Goal: Transaction & Acquisition: Purchase product/service

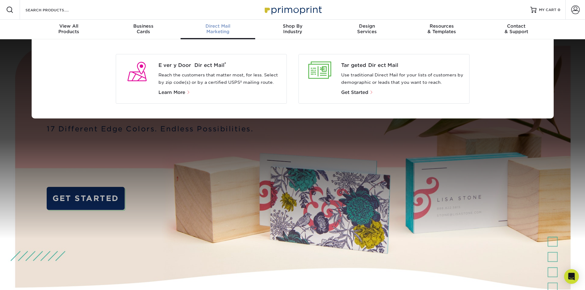
click at [325, 76] on div at bounding box center [320, 70] width 33 height 17
click at [358, 94] on span "Get Started" at bounding box center [354, 93] width 27 height 6
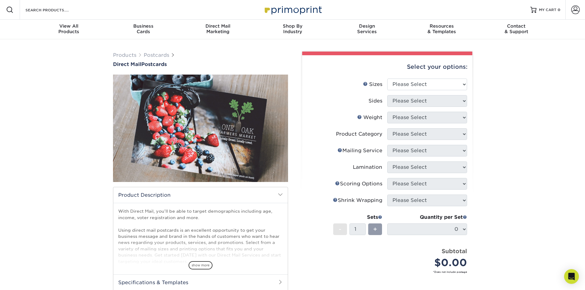
click at [506, 116] on div "Products Postcards Direct Mail Postcards $" at bounding box center [292, 202] width 585 height 327
click at [431, 83] on select "Please Select 1.5" x 7" 2" x 4" 2" x 6" 2" x 7" 2" x 8" 2.12" x 5.5" 2.12" x 5.…" at bounding box center [427, 85] width 80 height 12
click at [396, 84] on select "Please Select 1.5" x 7" 2" x 4" 2" x 6" 2" x 7" 2" x 8" 2.12" x 5.5" 2.12" x 5.…" at bounding box center [427, 85] width 80 height 12
select select "6.00x9.00"
click at [387, 79] on select "Please Select 1.5" x 7" 2" x 4" 2" x 6" 2" x 7" 2" x 8" 2.12" x 5.5" 2.12" x 5.…" at bounding box center [427, 85] width 80 height 12
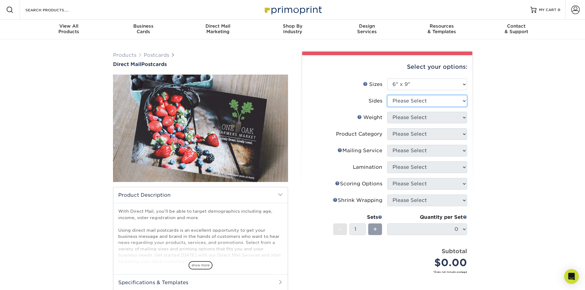
click at [431, 100] on select "Please Select Print Both Sides Print Front Only" at bounding box center [427, 101] width 80 height 12
select select "13abbda7-1d64-4f25-8bb2-c179b224825d"
click at [387, 95] on select "Please Select Print Both Sides Print Front Only" at bounding box center [427, 101] width 80 height 12
click at [428, 117] on select "Please Select 16PT 14PT 100LB 14PT Uncoated" at bounding box center [427, 118] width 80 height 12
click at [419, 115] on select "Please Select 16PT 14PT 100LB 14PT Uncoated" at bounding box center [427, 118] width 80 height 12
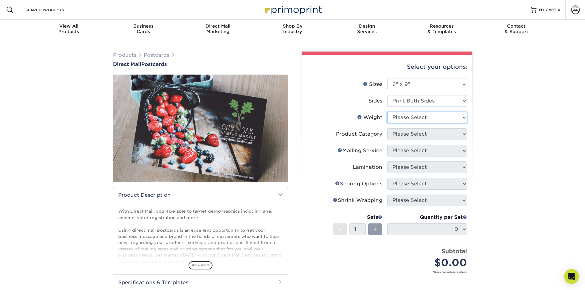
select select "16PT"
click at [387, 112] on select "Please Select 16PT 14PT 100LB 14PT Uncoated" at bounding box center [427, 118] width 80 height 12
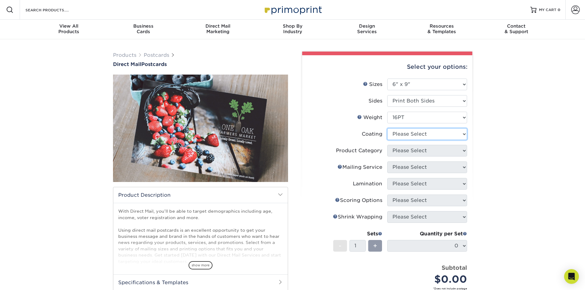
click at [423, 137] on select at bounding box center [427, 134] width 80 height 12
click at [413, 129] on select at bounding box center [427, 134] width 80 height 12
select select "ae367451-b2b8-45df-a344-0f05b6a12993"
click at [387, 128] on select at bounding box center [427, 134] width 80 height 12
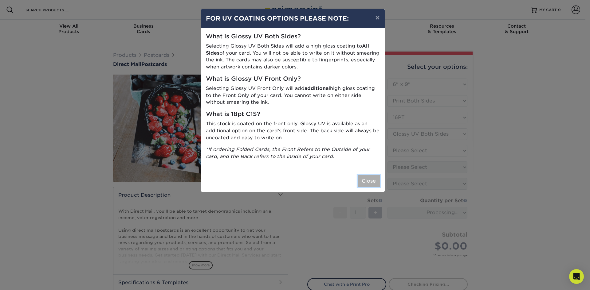
click at [369, 182] on button "Close" at bounding box center [368, 181] width 22 height 12
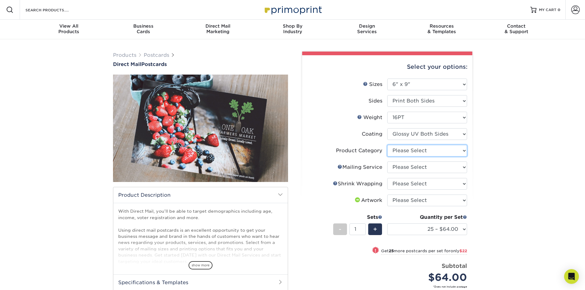
click at [408, 153] on select "Please Select Postcards" at bounding box center [427, 151] width 80 height 12
select select "9b7272e0-d6c8-4c3c-8e97-d3a1bcdab858"
click at [387, 145] on select "Please Select Postcards" at bounding box center [427, 151] width 80 height 12
click at [408, 166] on select "Please Select No Direct Mailing Service No, I will mail/stamp/imprint Direct Ma…" at bounding box center [427, 168] width 80 height 12
select select "d3cc0d54-e72f-41ce-80c5-e8486bf2cdb8"
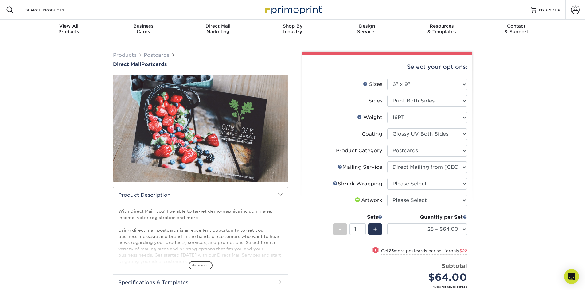
click at [387, 162] on select "Please Select No Direct Mailing Service No, I will mail/stamp/imprint Direct Ma…" at bounding box center [427, 168] width 80 height 12
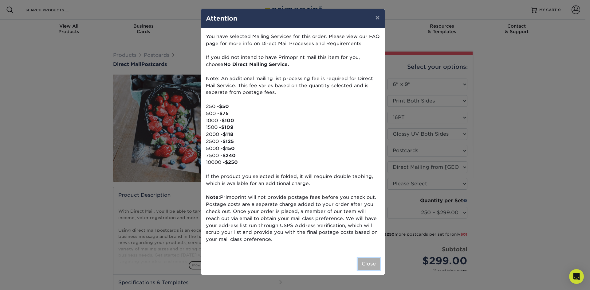
click at [366, 264] on button "Close" at bounding box center [368, 264] width 22 height 12
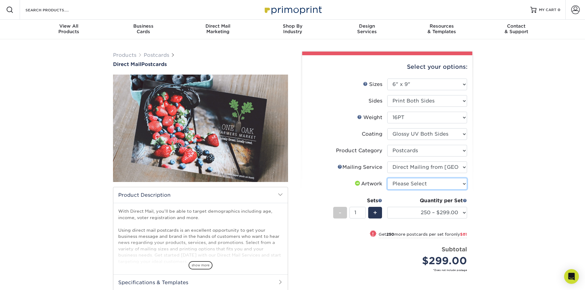
click at [441, 186] on select "Please Select I will upload files I need a design - $150" at bounding box center [427, 184] width 80 height 12
select select "upload"
click at [387, 178] on select "Please Select I will upload files I need a design - $150" at bounding box center [427, 184] width 80 height 12
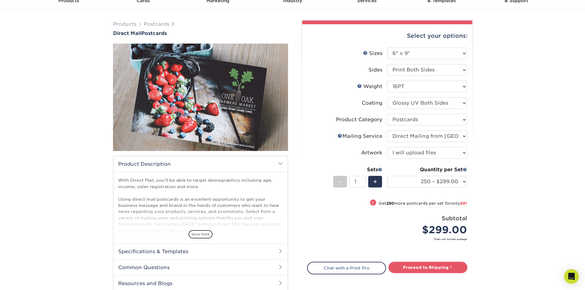
scroll to position [51, 0]
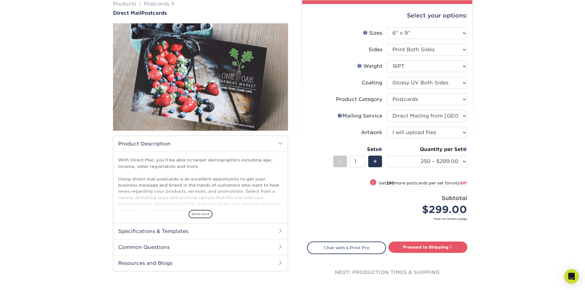
drag, startPoint x: 516, startPoint y: 20, endPoint x: 404, endPoint y: 135, distance: 159.9
click at [516, 20] on div "Products Postcards Direct Mail Postcards $" at bounding box center [292, 150] width 585 height 325
click at [410, 157] on select "250 – $299.00 500 – $380.00 1000 – $498.00 2500 – $739.00 5000 – $1117.00 7500 …" at bounding box center [427, 162] width 80 height 12
select select "5000 – $1117.00"
click at [387, 156] on select "250 – $299.00 500 – $380.00 1000 – $498.00 2500 – $739.00 5000 – $1117.00 7500 …" at bounding box center [427, 162] width 80 height 12
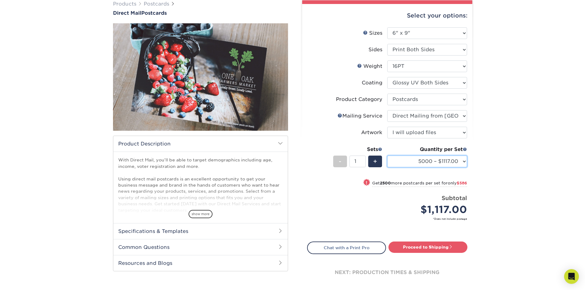
click at [448, 157] on select "250 – $299.00 500 – $380.00 1000 – $498.00 2500 – $739.00 5000 – $1117.00 7500 …" at bounding box center [427, 162] width 80 height 12
drag, startPoint x: 378, startPoint y: 221, endPoint x: 389, endPoint y: 229, distance: 13.7
click at [378, 221] on small "*Does not include postage" at bounding box center [389, 219] width 155 height 4
click at [432, 252] on link "Proceed to Shipping" at bounding box center [428, 247] width 79 height 11
type input "Set 1"
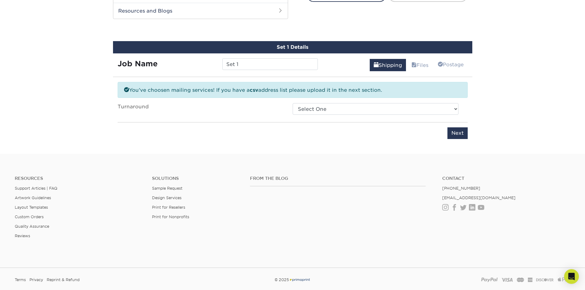
scroll to position [310, 0]
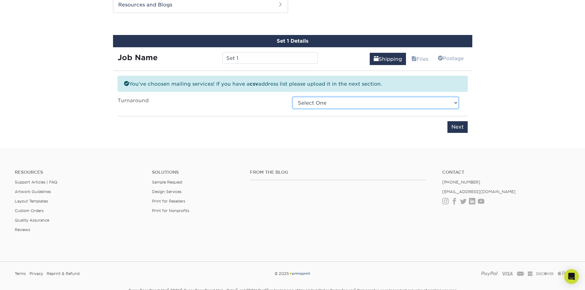
click at [355, 106] on select "Select One 2-4 Business Days 2 Day Next Business Day" at bounding box center [376, 103] width 166 height 12
select select "e86224e5-ad6d-4a94-a806-3d1b37adffd7"
click at [293, 97] on select "Select One 2-4 Business Days 2 Day Next Business Day" at bounding box center [376, 103] width 166 height 12
click at [357, 105] on select "Select One 2-4 Business Days 2 Day Next Business Day" at bounding box center [376, 103] width 166 height 12
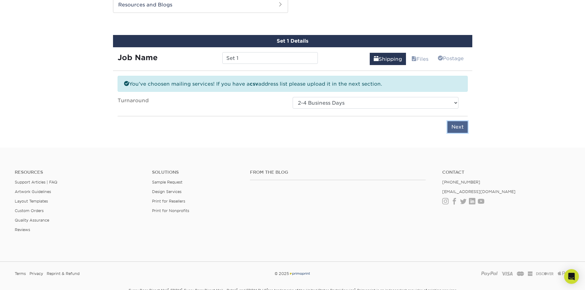
click at [454, 127] on input "Next" at bounding box center [457, 127] width 20 height 12
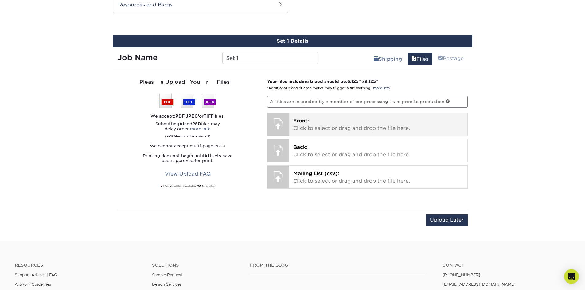
click at [303, 124] on p "Front: Click to select or drag and drop the file here." at bounding box center [378, 124] width 170 height 15
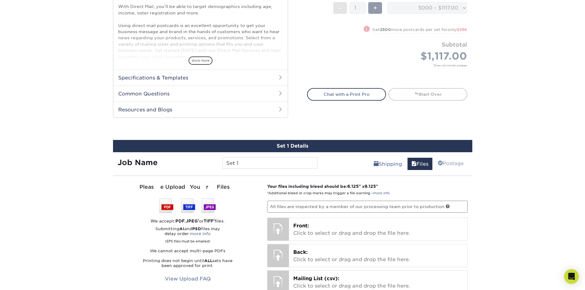
scroll to position [0, 0]
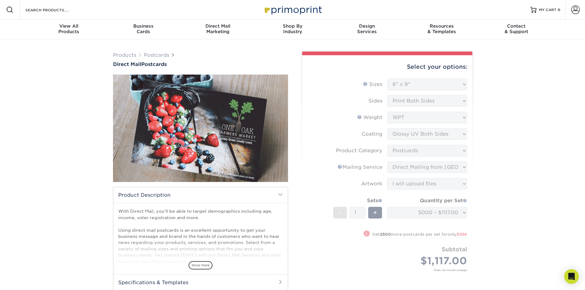
click at [435, 84] on form "Sizes Help Sizes Please Select 1.5" x 7" 2" x 4" 2" x 6" 2" x 7" 2" x 8" 2.12" …" at bounding box center [387, 182] width 160 height 207
click at [490, 101] on div "Products Postcards Direct Mail Postcards $" at bounding box center [292, 294] width 585 height 511
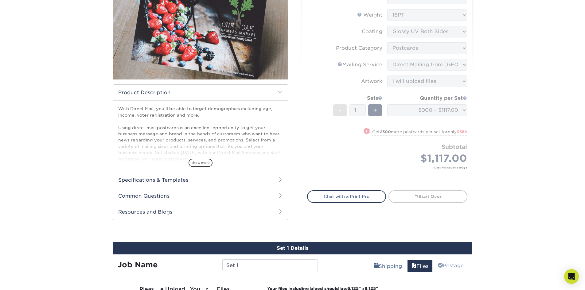
scroll to position [154, 0]
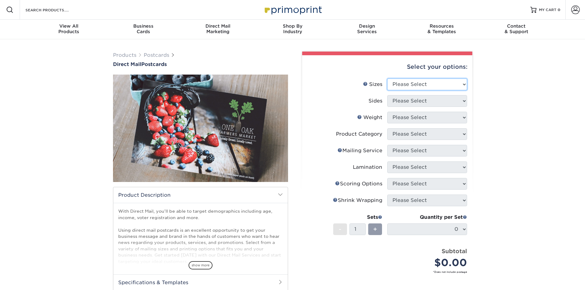
click at [427, 82] on select "Please Select 1.5" x 7" 2" x 4" 2" x 6" 2" x 7" 2" x 8" 2.12" x 5.5" 2.12" x 5.…" at bounding box center [427, 85] width 80 height 12
click at [436, 83] on select "Please Select 1.5" x 7" 2" x 4" 2" x 6" 2" x 7" 2" x 8" 2.12" x 5.5" 2.12" x 5.…" at bounding box center [427, 85] width 80 height 12
drag, startPoint x: 37, startPoint y: 162, endPoint x: 59, endPoint y: 151, distance: 24.7
click at [37, 162] on div "Products Postcards Direct Mail Postcards $" at bounding box center [292, 202] width 585 height 327
click at [431, 79] on select "Please Select 1.5" x 7" 2" x 4" 2" x 6" 2" x 7" 2" x 8" 2.12" x 5.5" 2.12" x 5.…" at bounding box center [427, 85] width 80 height 12
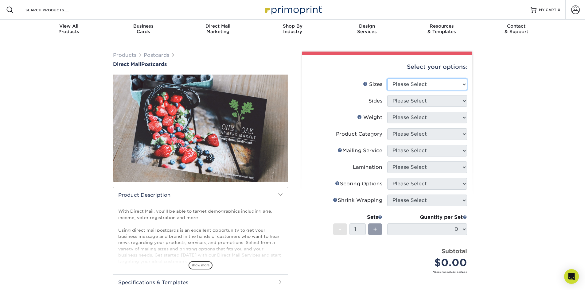
click at [430, 86] on select "Please Select 1.5" x 7" 2" x 4" 2" x 6" 2" x 7" 2" x 8" 2.12" x 5.5" 2.12" x 5.…" at bounding box center [427, 85] width 80 height 12
click at [430, 85] on select "Please Select 1.5" x 7" 2" x 4" 2" x 6" 2" x 7" 2" x 8" 2.12" x 5.5" 2.12" x 5.…" at bounding box center [427, 85] width 80 height 12
click at [428, 88] on select "Please Select 1.5" x 7" 2" x 4" 2" x 6" 2" x 7" 2" x 8" 2.12" x 5.5" 2.12" x 5.…" at bounding box center [427, 85] width 80 height 12
select select "6.00x9.00"
click at [387, 79] on select "Please Select 1.5" x 7" 2" x 4" 2" x 6" 2" x 7" 2" x 8" 2.12" x 5.5" 2.12" x 5.…" at bounding box center [427, 85] width 80 height 12
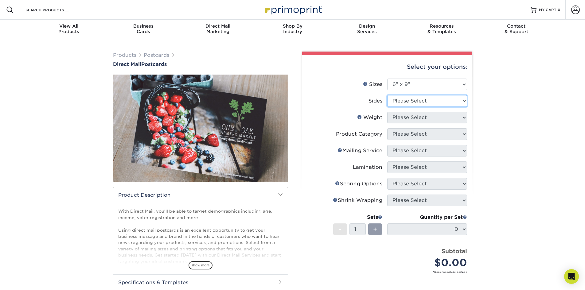
click at [412, 103] on select "Please Select Print Both Sides Print Front Only" at bounding box center [427, 101] width 80 height 12
select select "13abbda7-1d64-4f25-8bb2-c179b224825d"
click at [387, 95] on select "Please Select Print Both Sides Print Front Only" at bounding box center [427, 101] width 80 height 12
click at [417, 119] on select "Please Select 16PT 14PT 100LB 14PT Uncoated" at bounding box center [427, 118] width 80 height 12
select select "16PT"
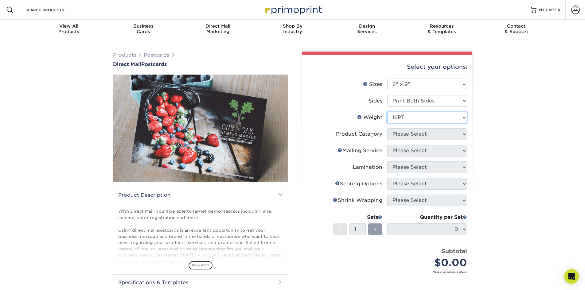
click at [387, 112] on select "Please Select 16PT 14PT 100LB 14PT Uncoated" at bounding box center [427, 118] width 80 height 12
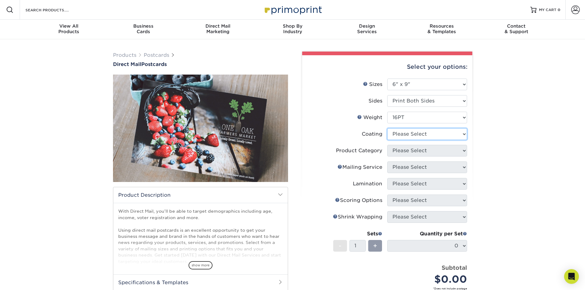
click at [415, 138] on select at bounding box center [427, 134] width 80 height 12
select select "ae367451-b2b8-45df-a344-0f05b6a12993"
click at [387, 128] on select at bounding box center [427, 134] width 80 height 12
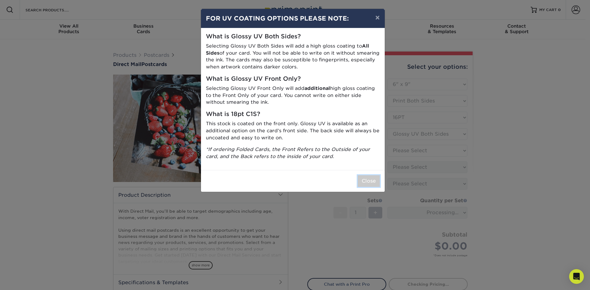
click at [365, 183] on button "Close" at bounding box center [368, 181] width 22 height 12
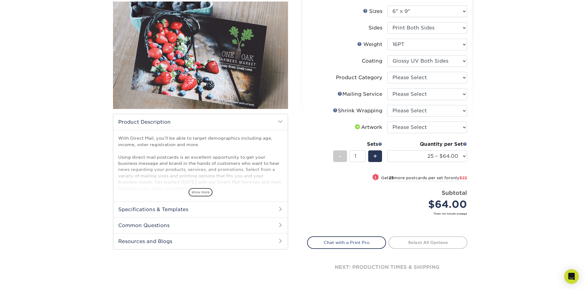
scroll to position [102, 0]
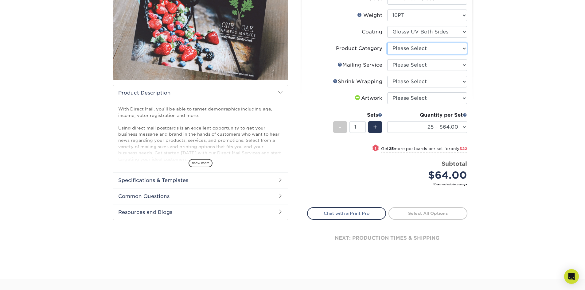
click at [421, 48] on select "Please Select Postcards" at bounding box center [427, 49] width 80 height 12
select select "9b7272e0-d6c8-4c3c-8e97-d3a1bcdab858"
click at [387, 43] on select "Please Select Postcards" at bounding box center [427, 49] width 80 height 12
click at [419, 63] on select "Please Select No Direct Mailing Service No, I will mail/stamp/imprint Direct Ma…" at bounding box center [427, 65] width 80 height 12
select select "d3cc0d54-e72f-41ce-80c5-e8486bf2cdb8"
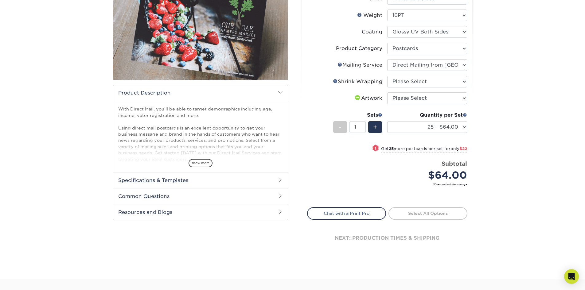
click at [387, 59] on select "Please Select No Direct Mailing Service No, I will mail/stamp/imprint Direct Ma…" at bounding box center [427, 65] width 80 height 12
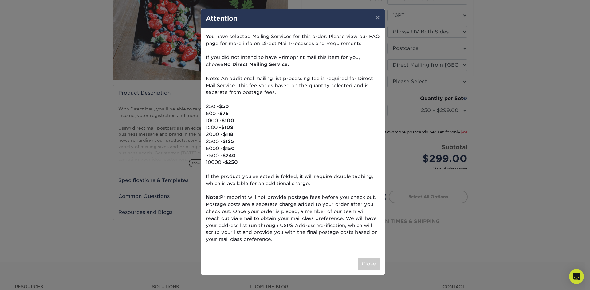
click at [367, 256] on div "Close" at bounding box center [293, 264] width 184 height 22
click at [366, 265] on button "Close" at bounding box center [368, 264] width 22 height 12
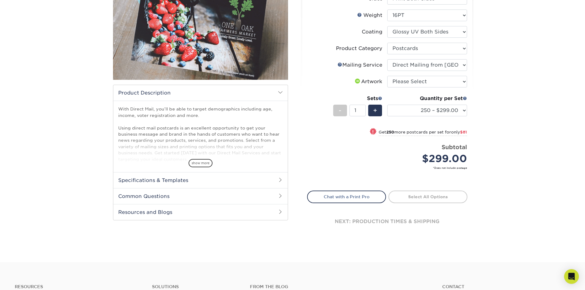
click at [444, 75] on li "Mailing Service Help Mailing Service Please Select No Direct Mailing Service No…" at bounding box center [387, 67] width 160 height 17
click at [441, 79] on select "Please Select I will upload files I need a design - $150" at bounding box center [427, 82] width 80 height 12
select select "upload"
click at [387, 76] on select "Please Select I will upload files I need a design - $150" at bounding box center [427, 82] width 80 height 12
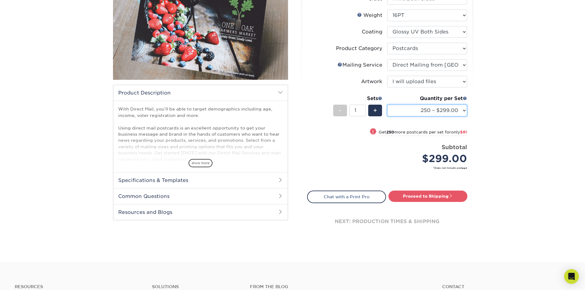
click at [422, 111] on select "250 – $299.00 500 – $380.00 1000 – $498.00 2500 – $739.00 5000 – $1117.00 7500 …" at bounding box center [427, 111] width 80 height 12
select select "5000 – $1117.00"
click at [387, 105] on select "250 – $299.00 500 – $380.00 1000 – $498.00 2500 – $739.00 5000 – $1117.00 7500 …" at bounding box center [427, 111] width 80 height 12
click at [424, 196] on link "Proceed to Shipping" at bounding box center [428, 196] width 79 height 11
type input "Set 1"
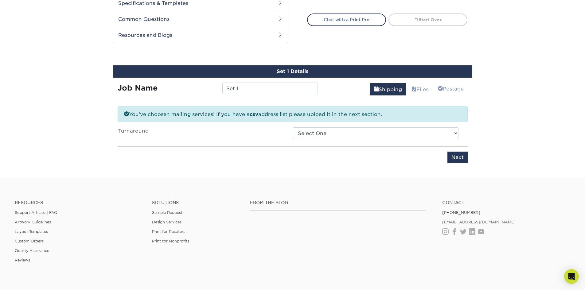
scroll to position [310, 0]
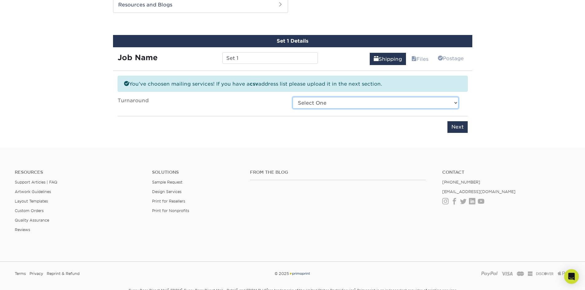
click at [354, 108] on select "Select One 2-4 Business Days 2 Day Next Business Day" at bounding box center [376, 103] width 166 height 12
select select "e86224e5-ad6d-4a94-a806-3d1b37adffd7"
click at [293, 97] on select "Select One 2-4 Business Days 2 Day Next Business Day" at bounding box center [376, 103] width 166 height 12
click at [453, 127] on input "Next" at bounding box center [457, 127] width 20 height 12
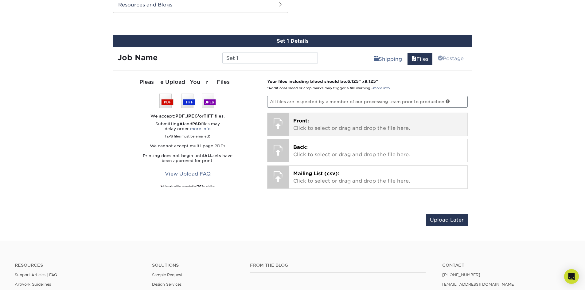
click at [372, 130] on p "Front: Click to select or drag and drop the file here." at bounding box center [378, 124] width 170 height 15
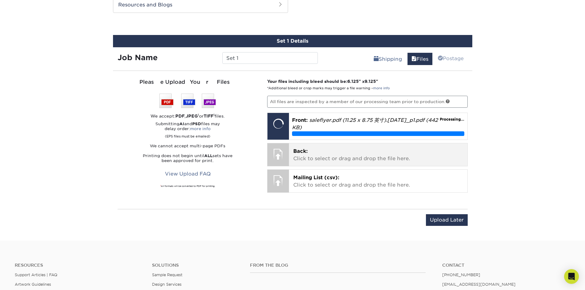
click at [333, 158] on p "Back: Click to select or drag and drop the file here." at bounding box center [378, 155] width 170 height 15
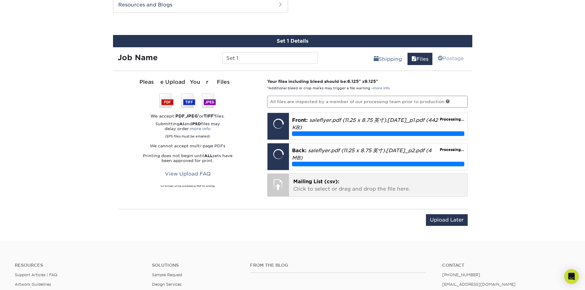
click at [327, 180] on span "Mailing List (csv):" at bounding box center [316, 182] width 46 height 6
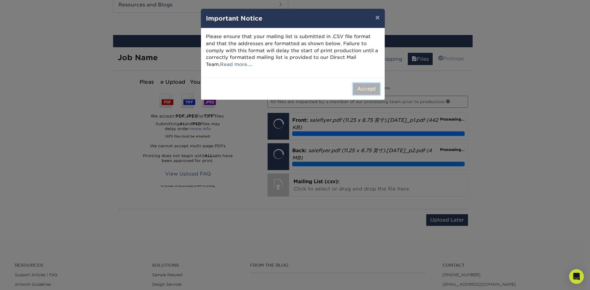
click at [361, 89] on button "Accept" at bounding box center [366, 89] width 27 height 12
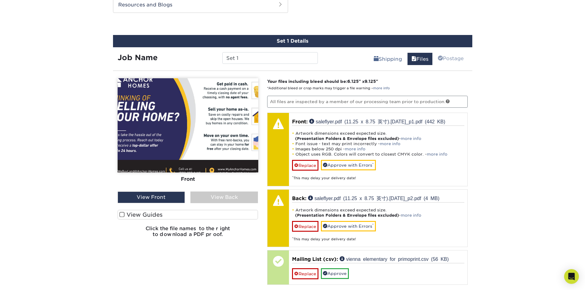
click at [195, 133] on img at bounding box center [188, 125] width 141 height 94
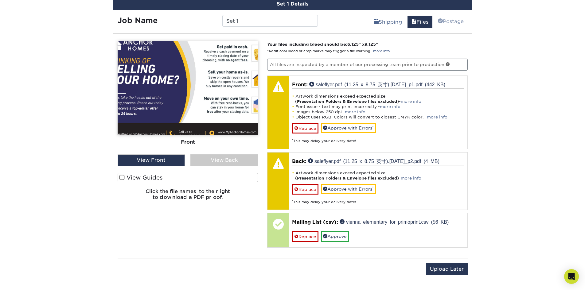
scroll to position [361, 0]
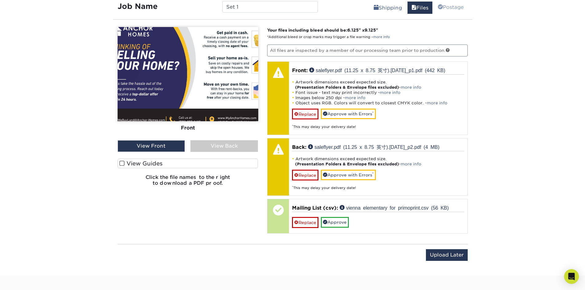
click at [128, 162] on label "View Guides" at bounding box center [188, 164] width 141 height 10
click at [0, 0] on input "View Guides" at bounding box center [0, 0] width 0 height 0
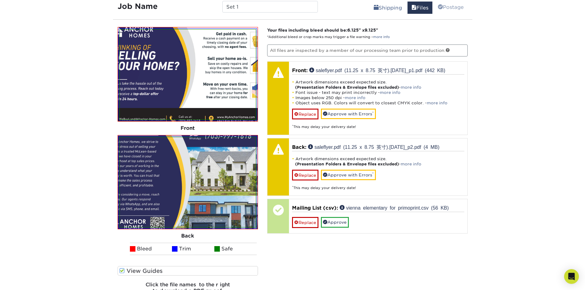
click at [168, 162] on img at bounding box center [188, 182] width 136 height 90
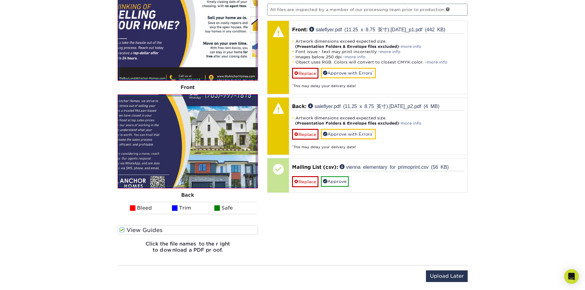
scroll to position [463, 0]
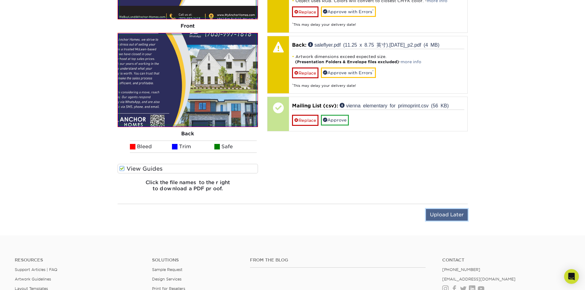
click at [444, 213] on input "Upload Later" at bounding box center [447, 215] width 42 height 12
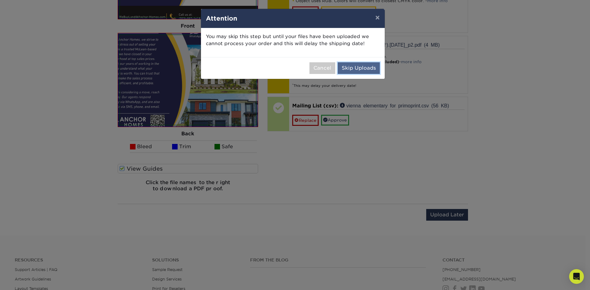
click at [367, 66] on button "Skip Uploads" at bounding box center [359, 68] width 42 height 12
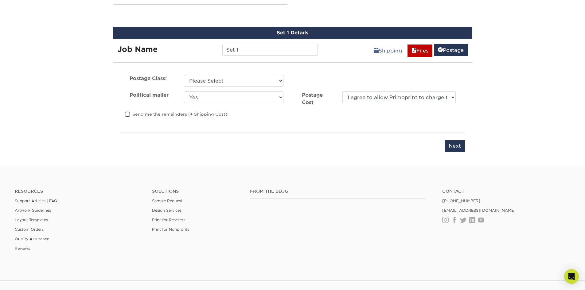
scroll to position [272, 0]
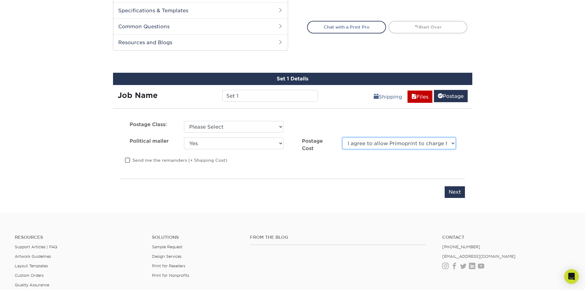
click at [412, 143] on select "I agree to allow Primoprint to charge the card on file for the final postage co…" at bounding box center [398, 144] width 113 height 12
click at [411, 143] on select "I agree to allow Primoprint to charge the card on file for the final postage co…" at bounding box center [398, 144] width 113 height 12
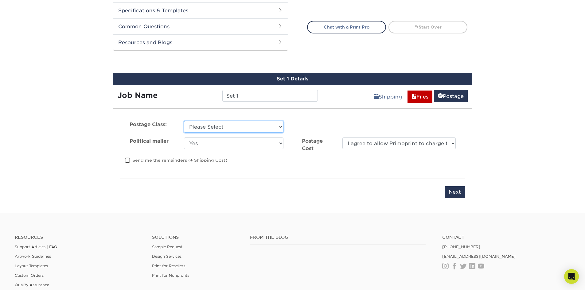
click at [228, 123] on select "Please Select First Class Standard Class Non Profit" at bounding box center [234, 127] width 100 height 12
select select "standard"
click at [184, 121] on select "Please Select First Class Standard Class Non Profit" at bounding box center [234, 127] width 100 height 12
click at [249, 144] on select "Yes No" at bounding box center [234, 144] width 100 height 12
select select "0"
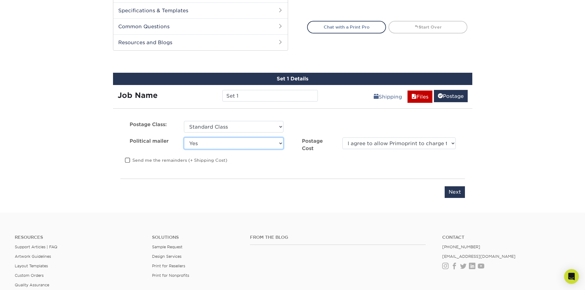
click at [184, 138] on select "Yes No" at bounding box center [234, 144] width 100 height 12
click at [321, 125] on div "Postage Class: Please Select First Class Standard Class Non Profit CRID #:" at bounding box center [293, 127] width 354 height 12
click at [464, 197] on input "Next" at bounding box center [455, 192] width 20 height 12
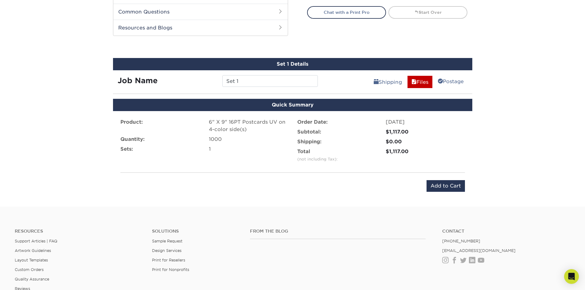
scroll to position [225, 0]
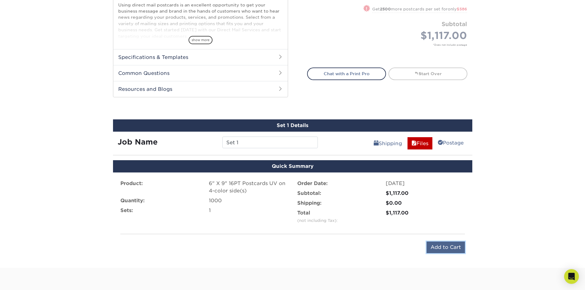
click at [449, 247] on input "Add to Cart" at bounding box center [446, 248] width 38 height 12
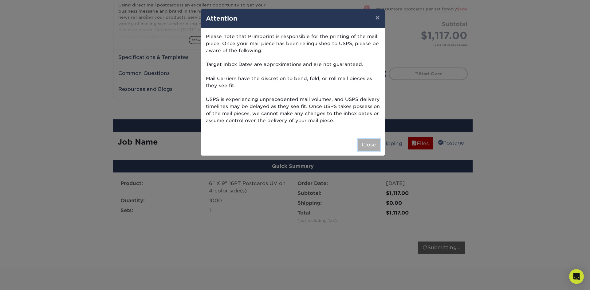
click at [371, 142] on button "Close" at bounding box center [368, 145] width 22 height 12
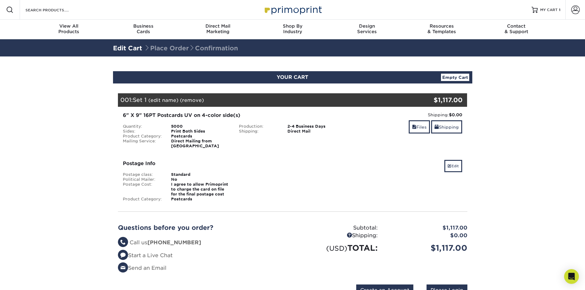
drag, startPoint x: 547, startPoint y: 200, endPoint x: 543, endPoint y: 201, distance: 3.8
click at [547, 200] on section "YOUR CART Empty Cart Your Cart is Empty Account Login Create Account Contact Us…" at bounding box center [292, 188] width 585 height 262
click at [571, 8] on span at bounding box center [575, 10] width 9 height 9
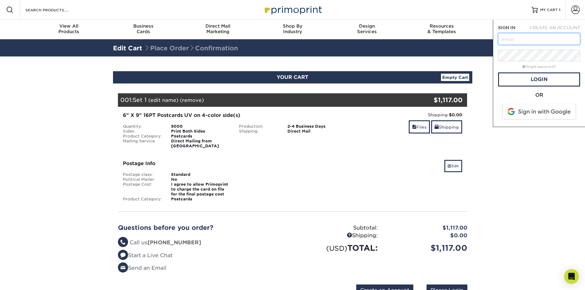
click at [528, 42] on input "text" at bounding box center [539, 39] width 82 height 12
type input "julia@anchor-homes.com"
click at [525, 111] on span at bounding box center [540, 112] width 78 height 16
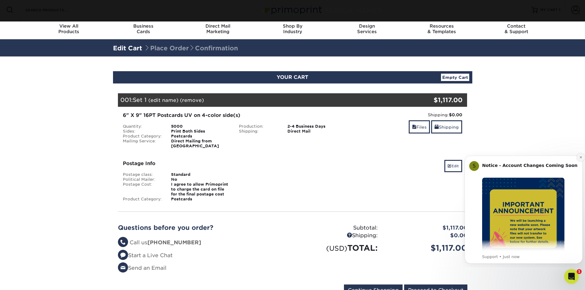
click at [580, 158] on icon "Dismiss notification" at bounding box center [580, 157] width 3 height 3
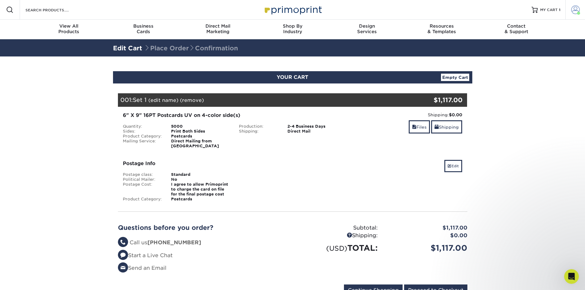
click at [577, 7] on span at bounding box center [575, 10] width 9 height 9
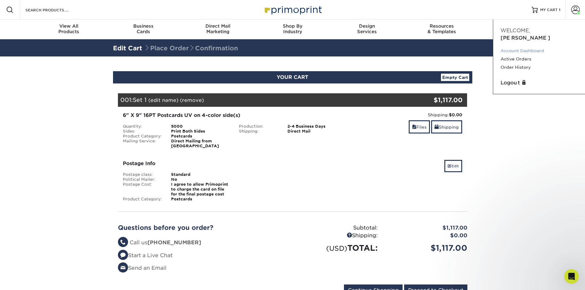
click at [521, 47] on link "Account Dashboard" at bounding box center [539, 51] width 77 height 8
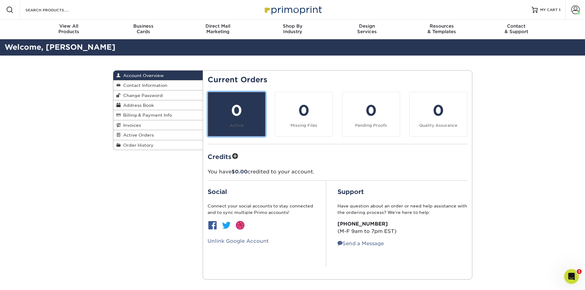
click at [229, 110] on div "0" at bounding box center [237, 111] width 50 height 22
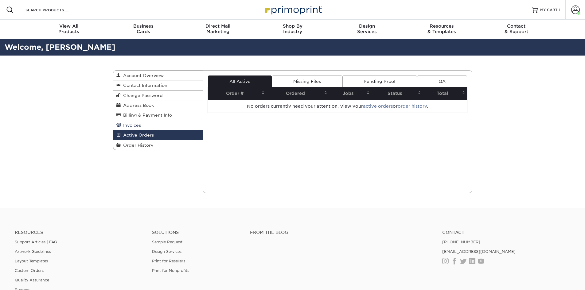
click at [138, 127] on span "Invoices" at bounding box center [131, 125] width 20 height 5
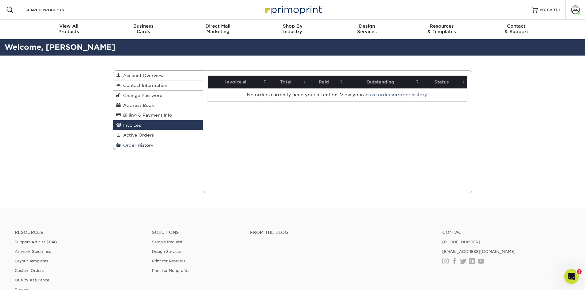
click at [136, 146] on span "Order History" at bounding box center [137, 145] width 33 height 5
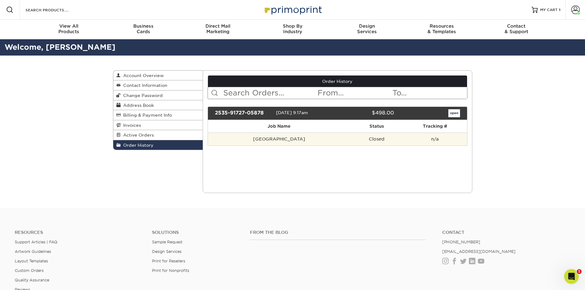
click at [252, 139] on td "[GEOGRAPHIC_DATA]" at bounding box center [279, 139] width 142 height 13
click at [360, 143] on td "Closed" at bounding box center [376, 139] width 53 height 13
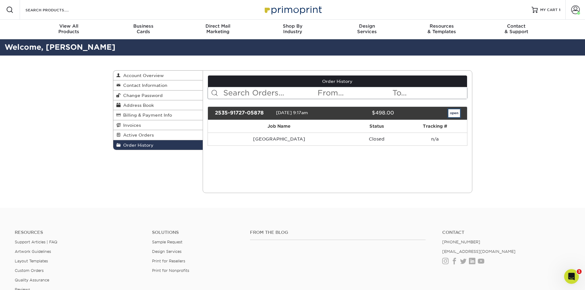
click at [458, 114] on link "open" at bounding box center [454, 113] width 12 height 8
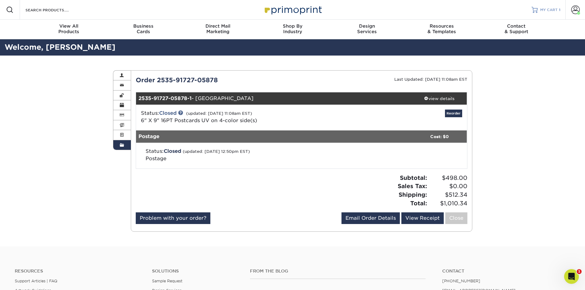
click at [548, 9] on span "MY CART" at bounding box center [549, 9] width 18 height 5
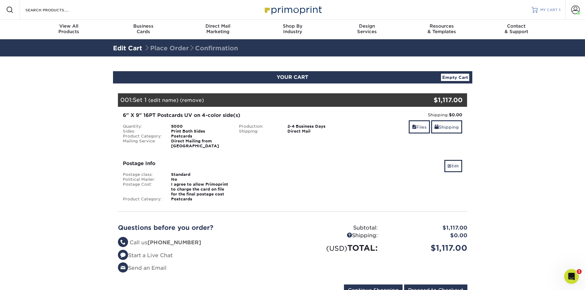
click at [555, 13] on link "MY CART 1" at bounding box center [546, 10] width 29 height 20
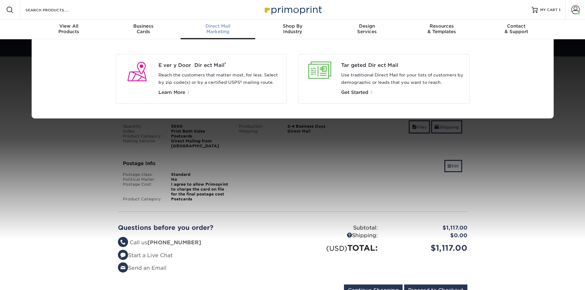
click at [389, 88] on div "Targeted Direct Mail Use traditional Direct Mail for your lists of customers by…" at bounding box center [405, 79] width 128 height 34
click at [365, 91] on span "Get Started" at bounding box center [354, 93] width 27 height 6
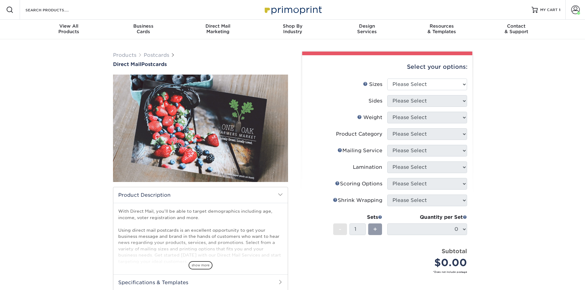
click at [519, 150] on div "Products Postcards Direct Mail Postcards $" at bounding box center [292, 202] width 585 height 327
click at [441, 81] on select "Please Select 1.5" x 7" 2" x 4" 2" x 6" 2" x 7" 2" x 8" 2.12" x 5.5" 2.12" x 5.…" at bounding box center [427, 85] width 80 height 12
click at [428, 87] on select "Please Select 1.5" x 7" 2" x 4" 2" x 6" 2" x 7" 2" x 8" 2.12" x 5.5" 2.12" x 5.…" at bounding box center [427, 85] width 80 height 12
click at [423, 91] on li "Sizes Help Sizes Please Select 1.5" x 7" 2" x 4" 2" x 6" 2" x 7" 2" x 8" 2.12" …" at bounding box center [387, 87] width 160 height 17
click at [428, 82] on select "Please Select 1.5" x 7" 2" x 4" 2" x 6" 2" x 7" 2" x 8" 2.12" x 5.5" 2.12" x 5.…" at bounding box center [427, 85] width 80 height 12
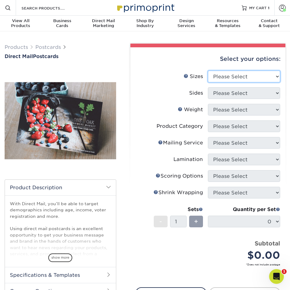
click at [242, 78] on select "Please Select 1.5" x 7" 2" x 4" 2" x 6" 2" x 7" 2" x 8" 2.12" x 5.5" 2.12" x 5.…" at bounding box center [244, 77] width 72 height 12
click at [246, 77] on select "Please Select 1.5" x 7" 2" x 4" 2" x 6" 2" x 7" 2" x 8" 2.12" x 5.5" 2.12" x 5.…" at bounding box center [244, 77] width 72 height 12
click at [250, 72] on select "Please Select 1.5" x 7" 2" x 4" 2" x 6" 2" x 7" 2" x 8" 2.12" x 5.5" 2.12" x 5.…" at bounding box center [244, 77] width 72 height 12
